Goal: Find specific page/section: Find specific page/section

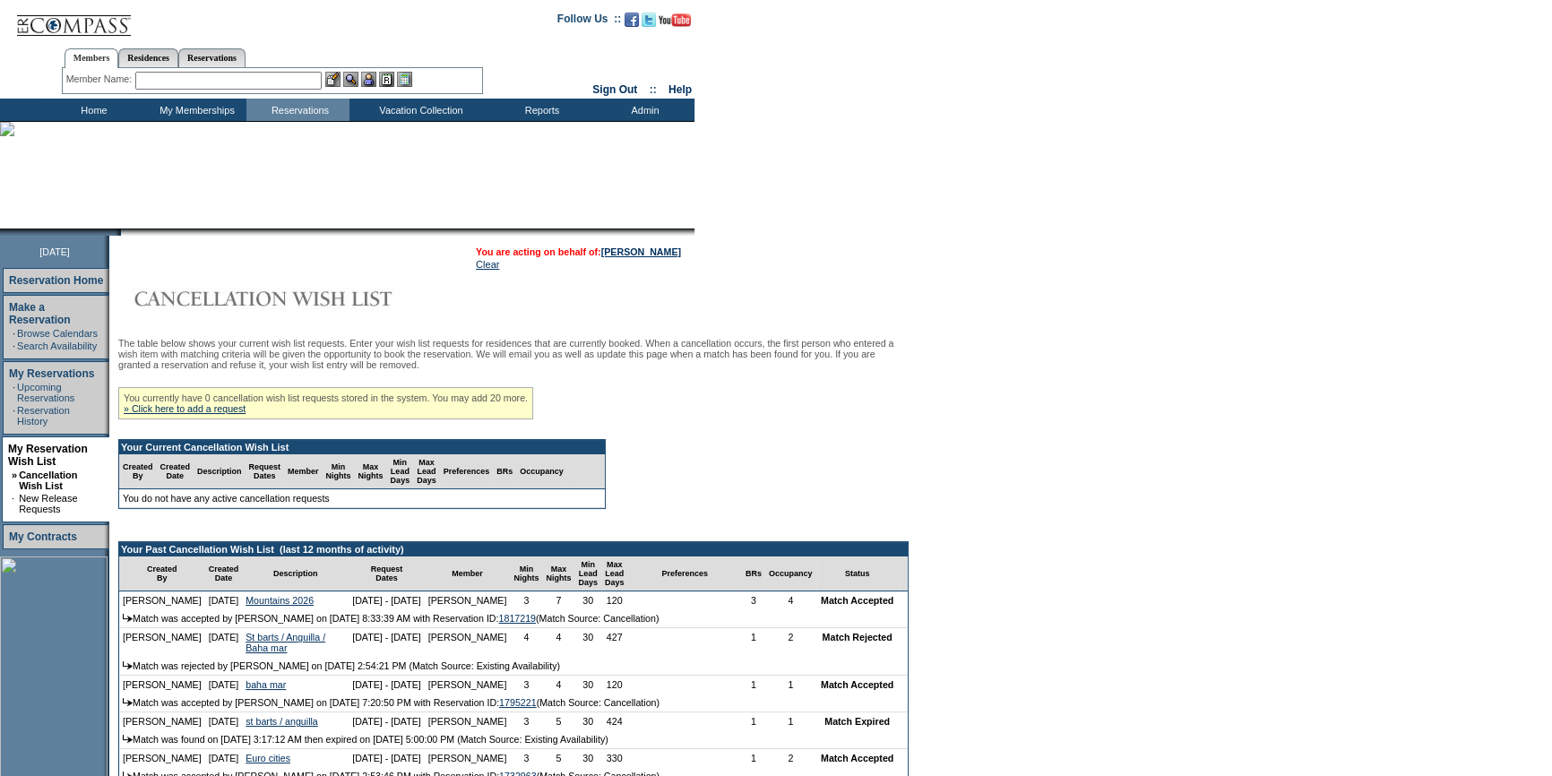
click at [305, 78] on input "text" at bounding box center [228, 81] width 186 height 18
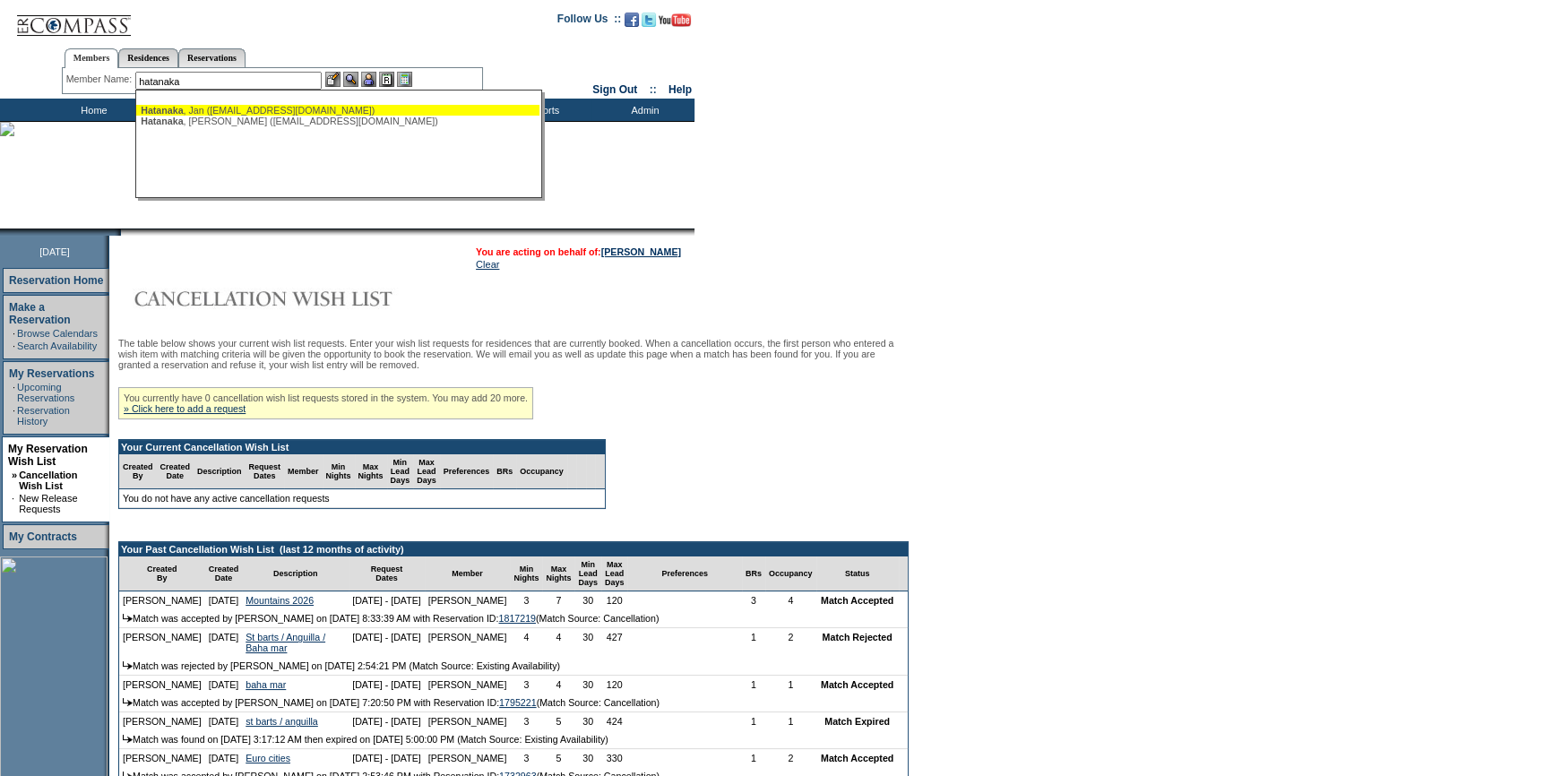
click at [315, 105] on div "Hatanaka , Jan (jan.hatanaka@gmail.com)" at bounding box center [338, 110] width 394 height 11
type input "Hatanaka, Jan (jan.hatanaka@gmail.com)"
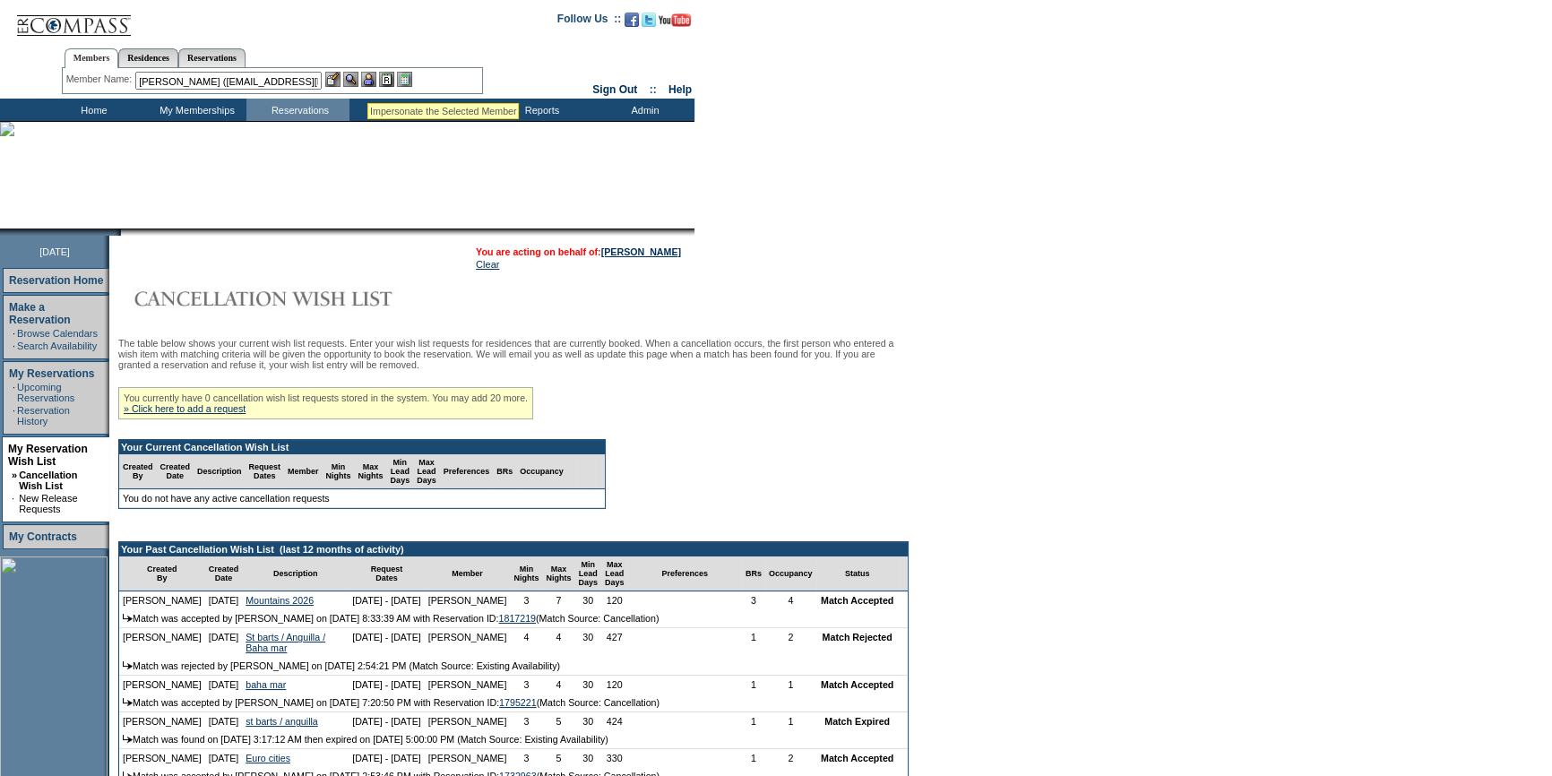
click at [372, 81] on img at bounding box center [368, 79] width 15 height 15
click at [357, 81] on img at bounding box center [350, 79] width 15 height 15
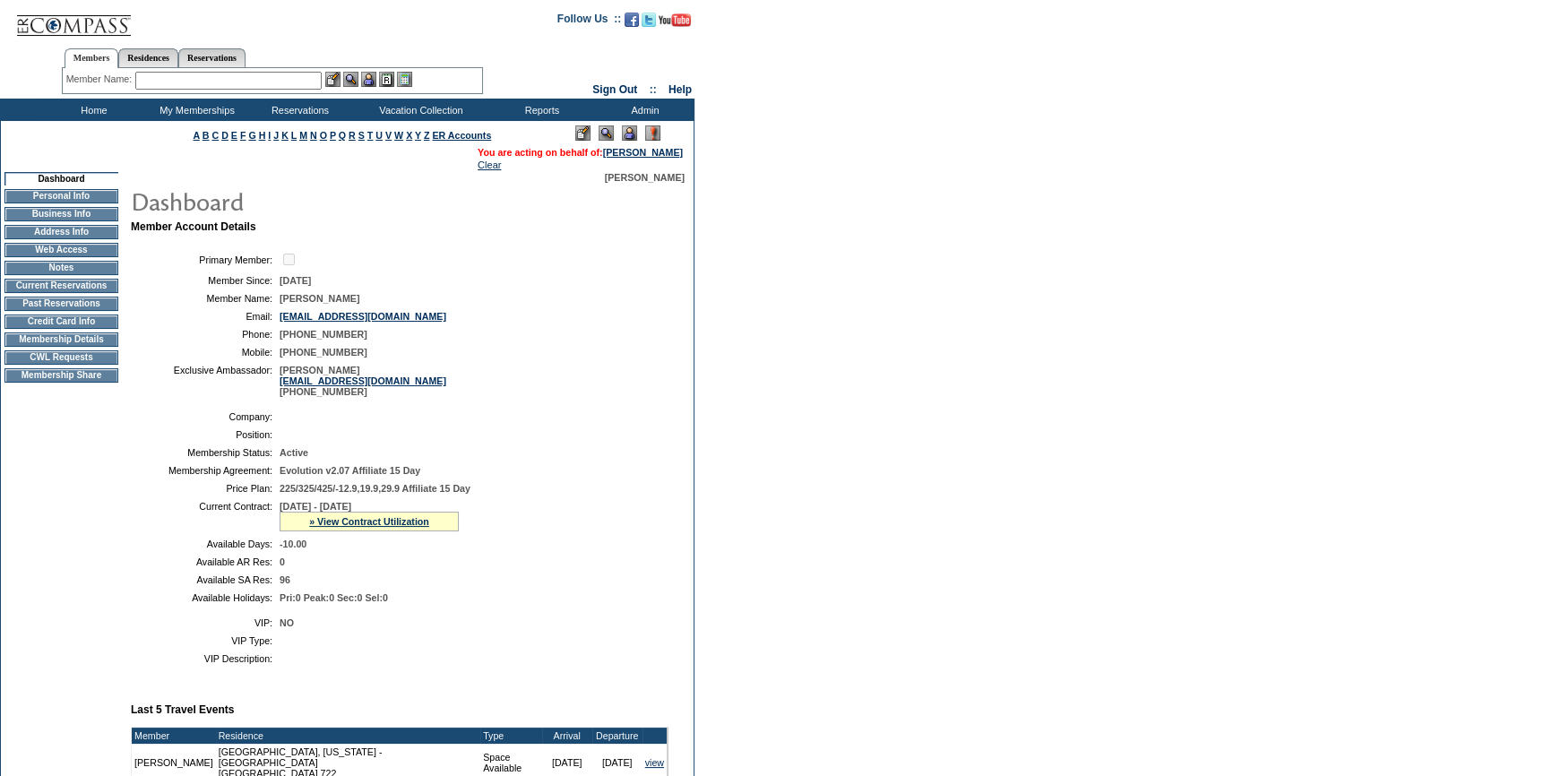
click at [95, 347] on td "Membership Details" at bounding box center [61, 339] width 114 height 14
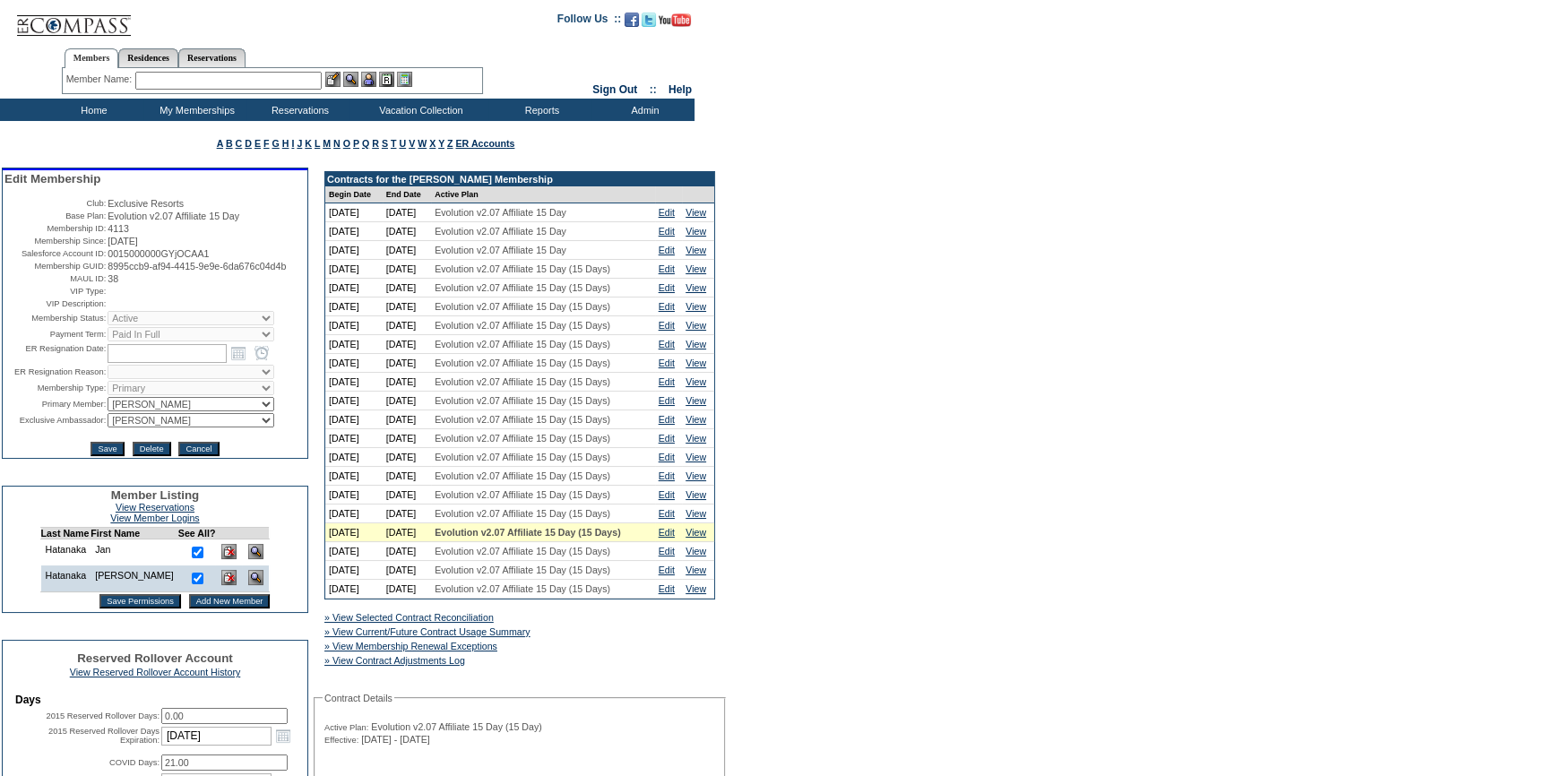
click at [314, 79] on input "text" at bounding box center [228, 81] width 186 height 18
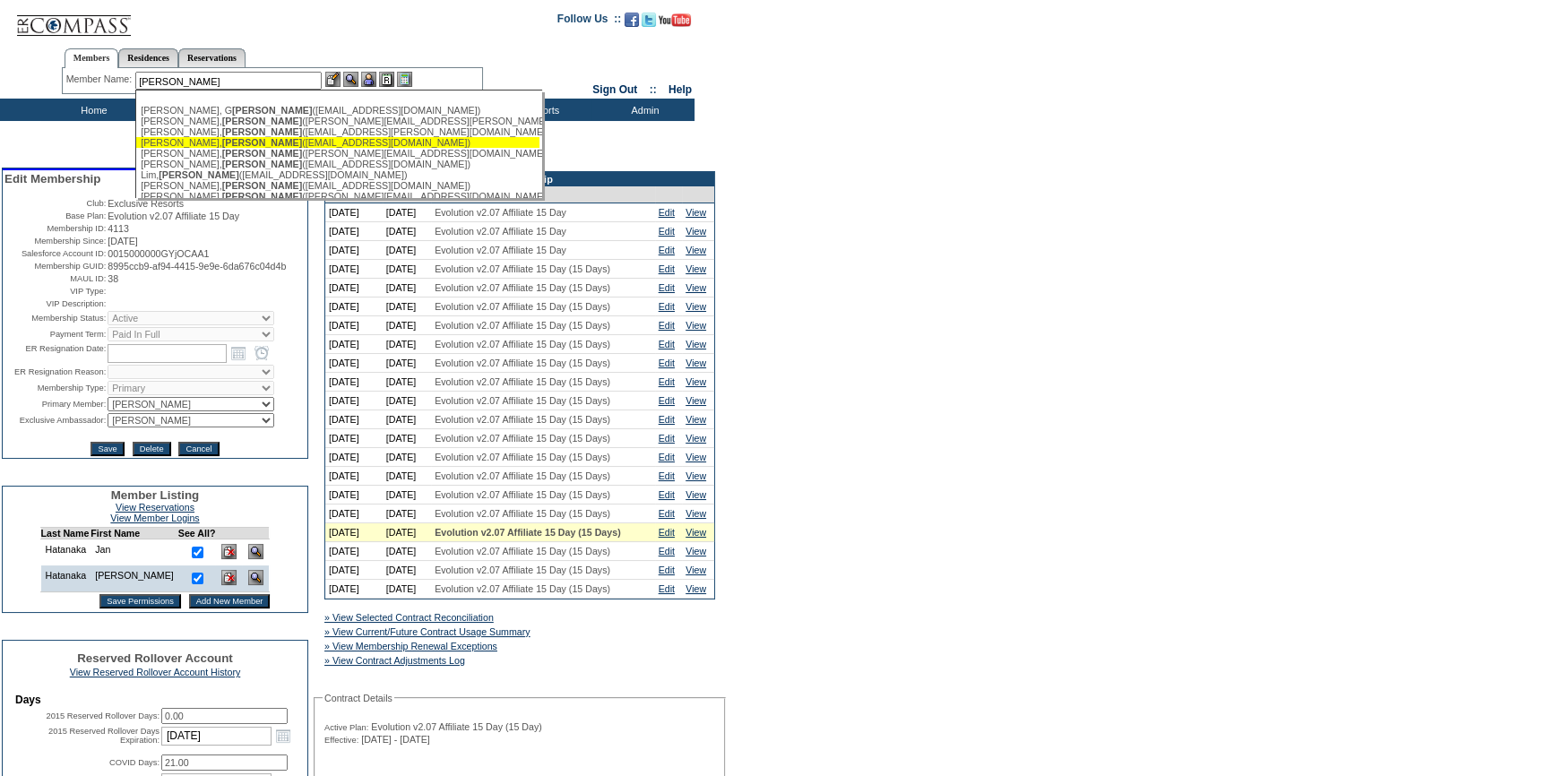
scroll to position [81, 0]
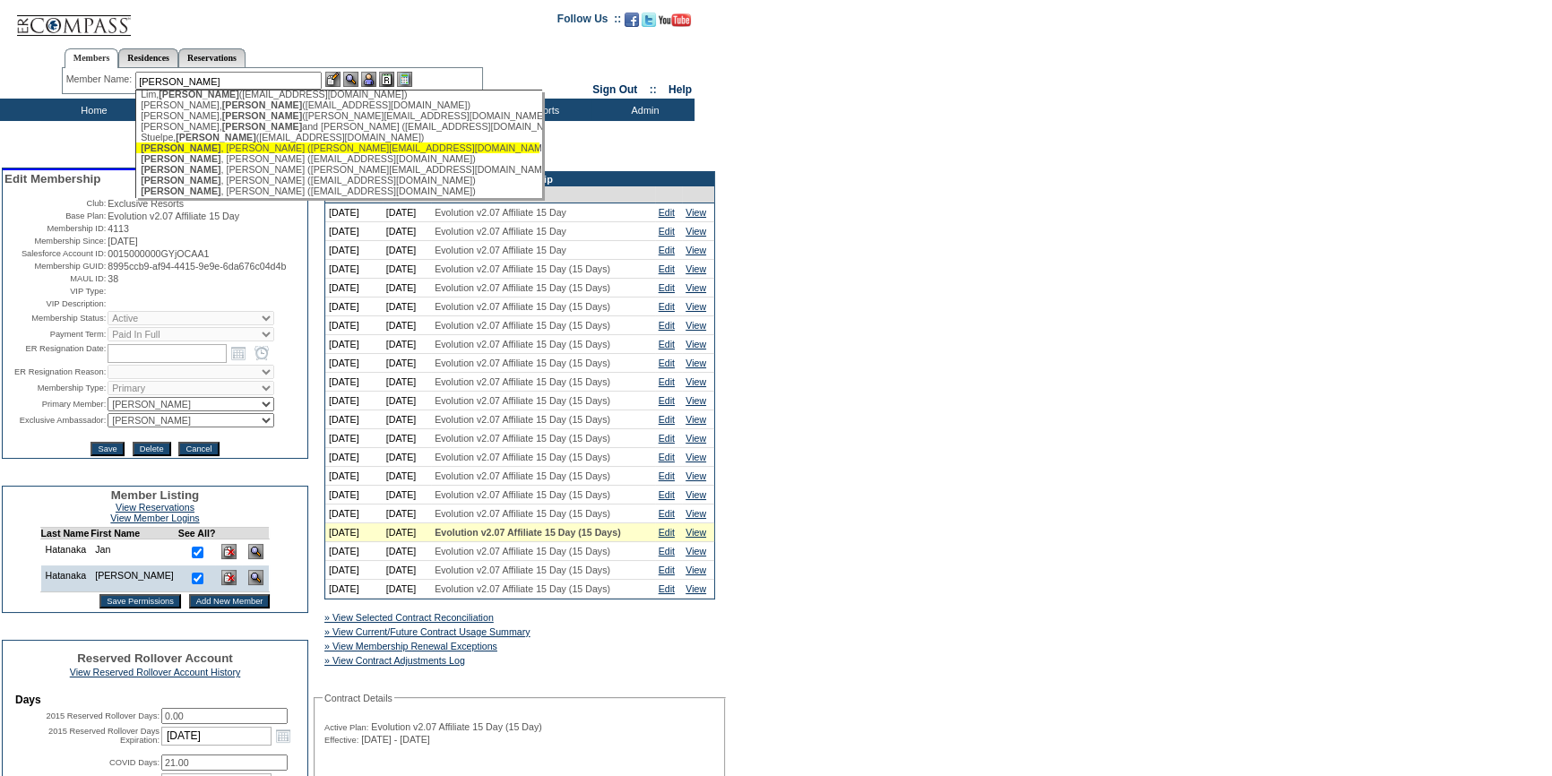
drag, startPoint x: 271, startPoint y: 152, endPoint x: 320, endPoint y: 117, distance: 59.7
click at [271, 151] on div "Walter , Carole (carolewjane@gmail.com)" at bounding box center [338, 147] width 394 height 11
type input "Walter, Carole (carolewjane@gmail.com)"
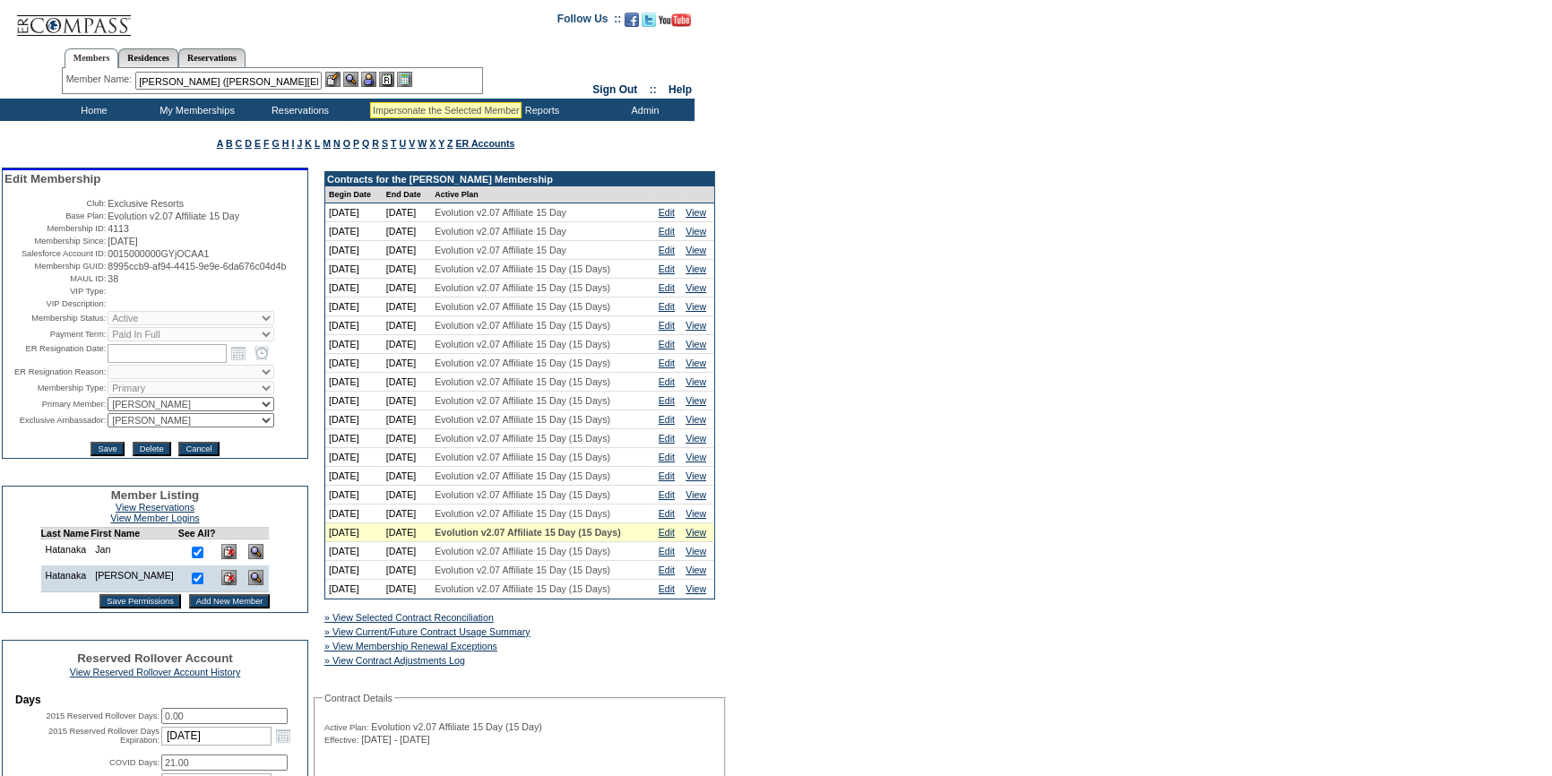
click at [371, 80] on img at bounding box center [368, 79] width 15 height 15
click at [356, 81] on img at bounding box center [350, 79] width 15 height 15
